Goal: Navigation & Orientation: Find specific page/section

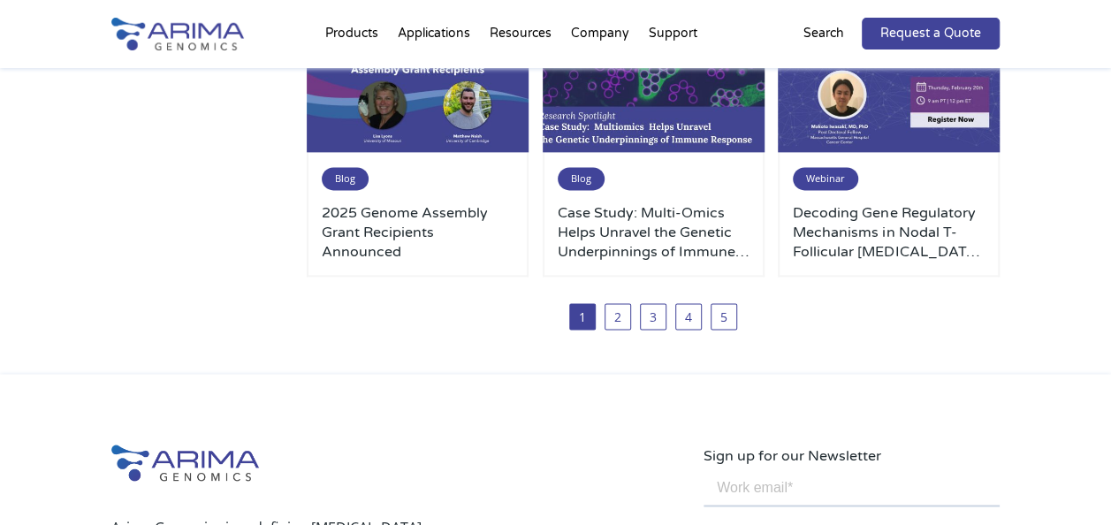
scroll to position [1121, 0]
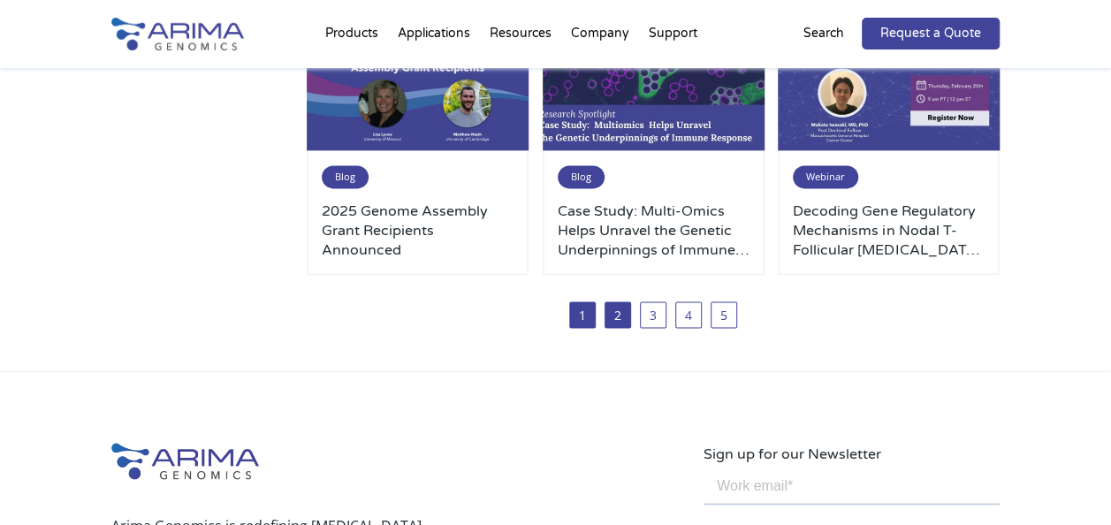
click at [628, 306] on link "2" at bounding box center [618, 314] width 27 height 27
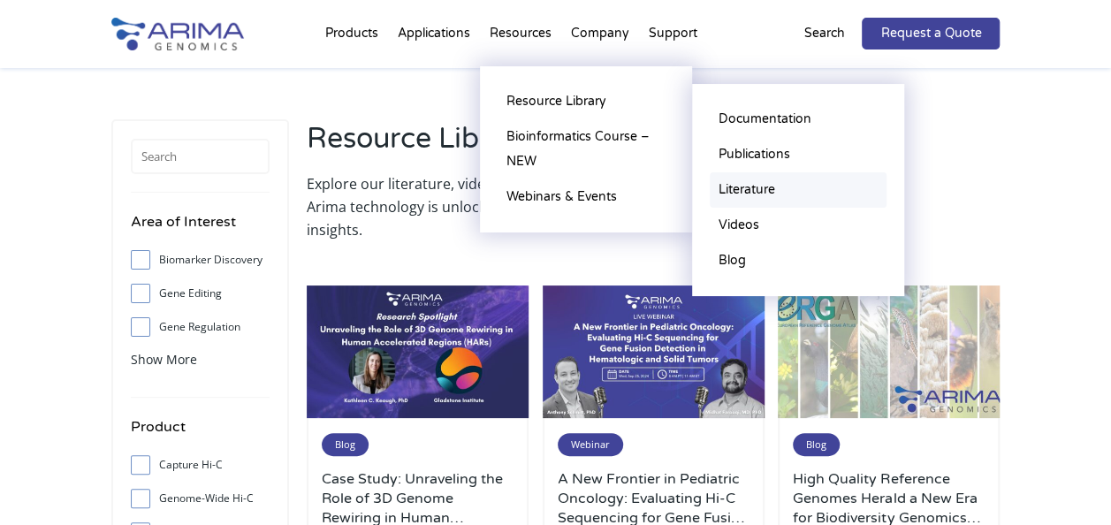
click at [729, 191] on link "Literature" at bounding box center [798, 189] width 177 height 35
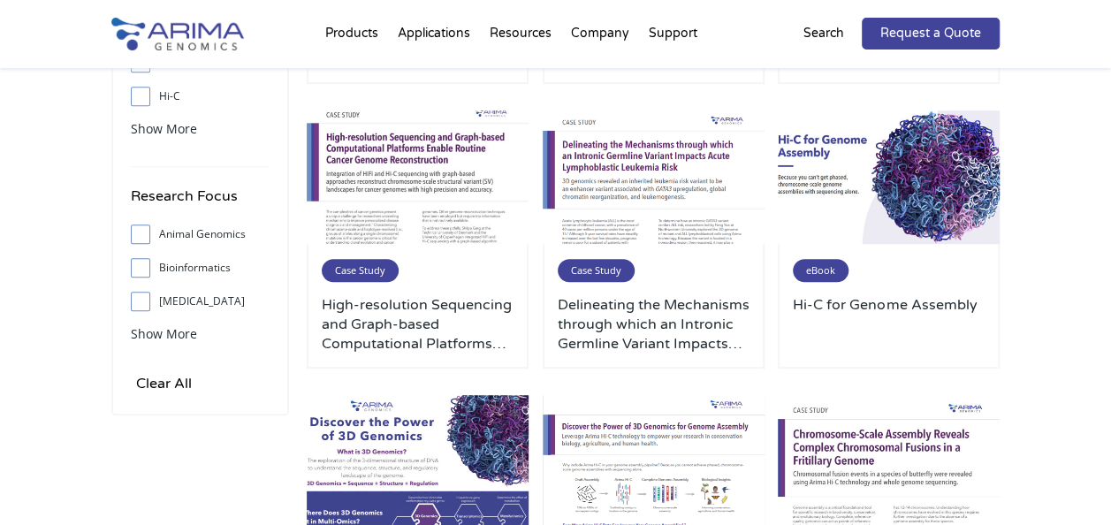
scroll to position [504, 0]
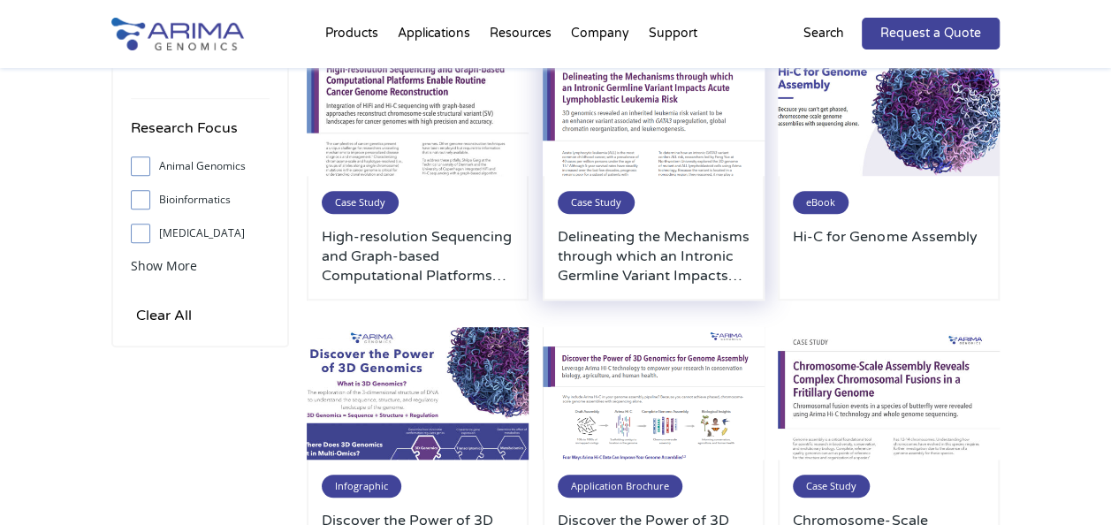
click at [693, 95] on img at bounding box center [654, 109] width 222 height 134
